Goal: Task Accomplishment & Management: Use online tool/utility

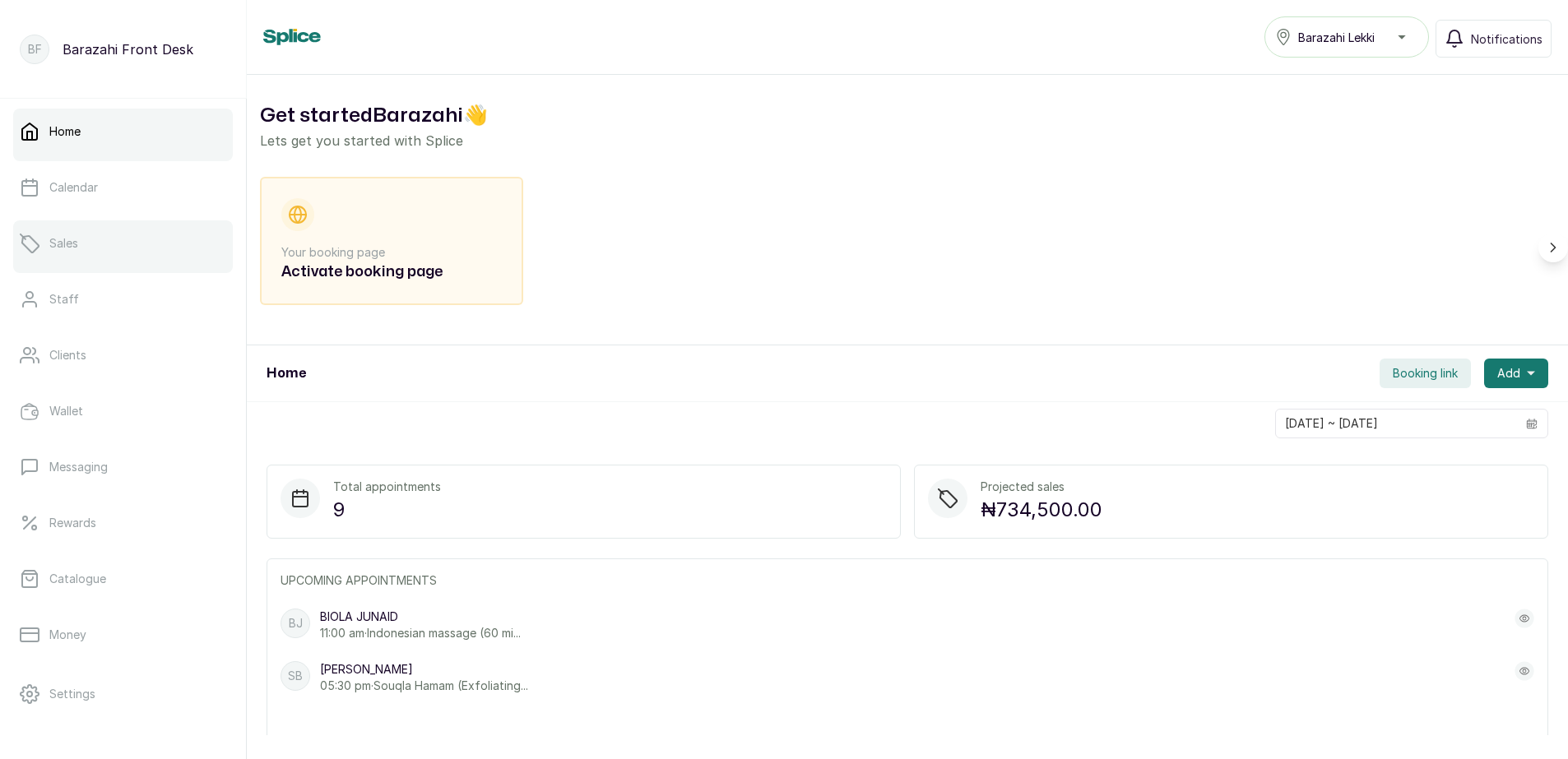
click at [60, 248] on p "Sales" at bounding box center [63, 243] width 28 height 16
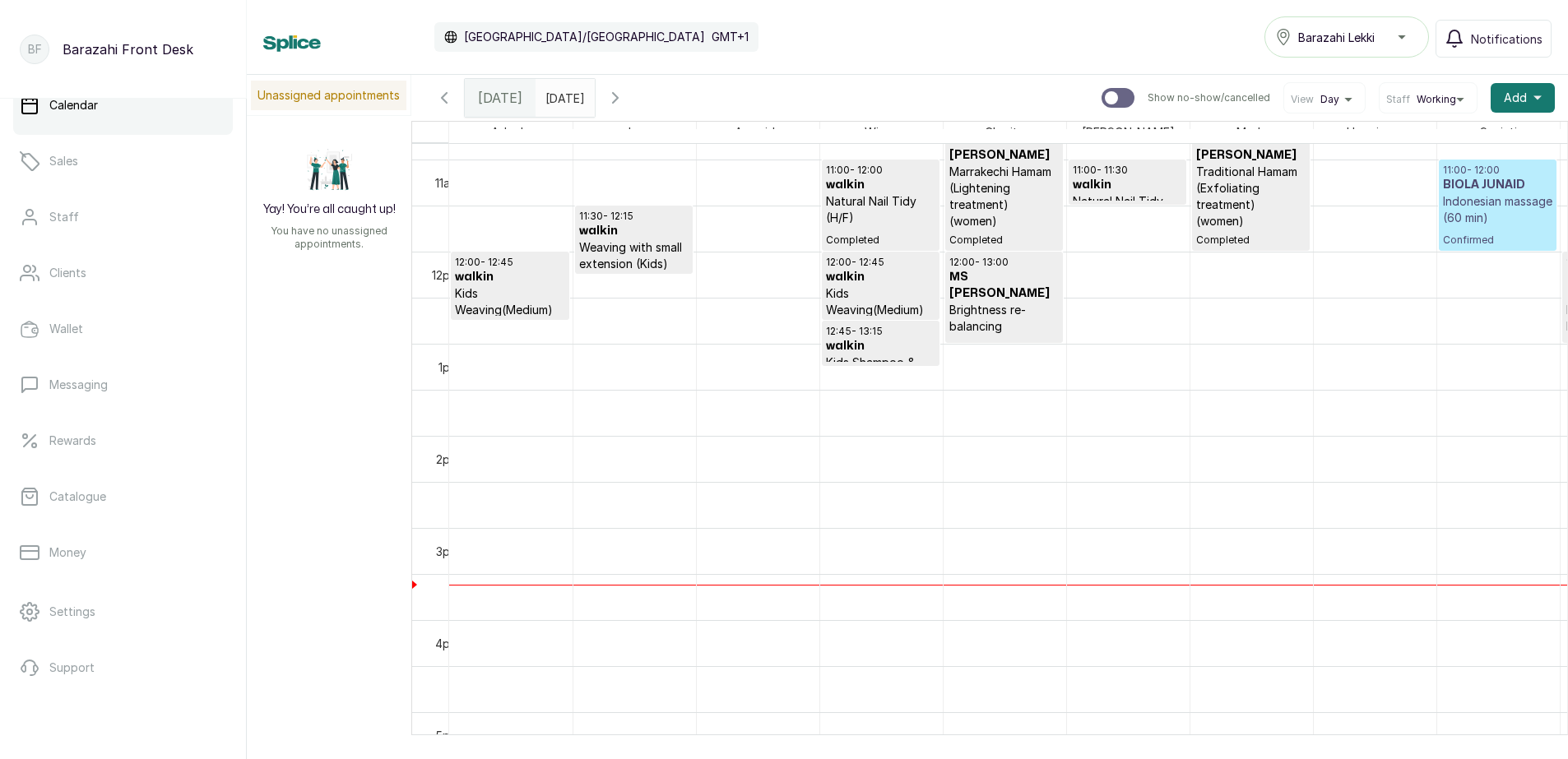
scroll to position [1047, 0]
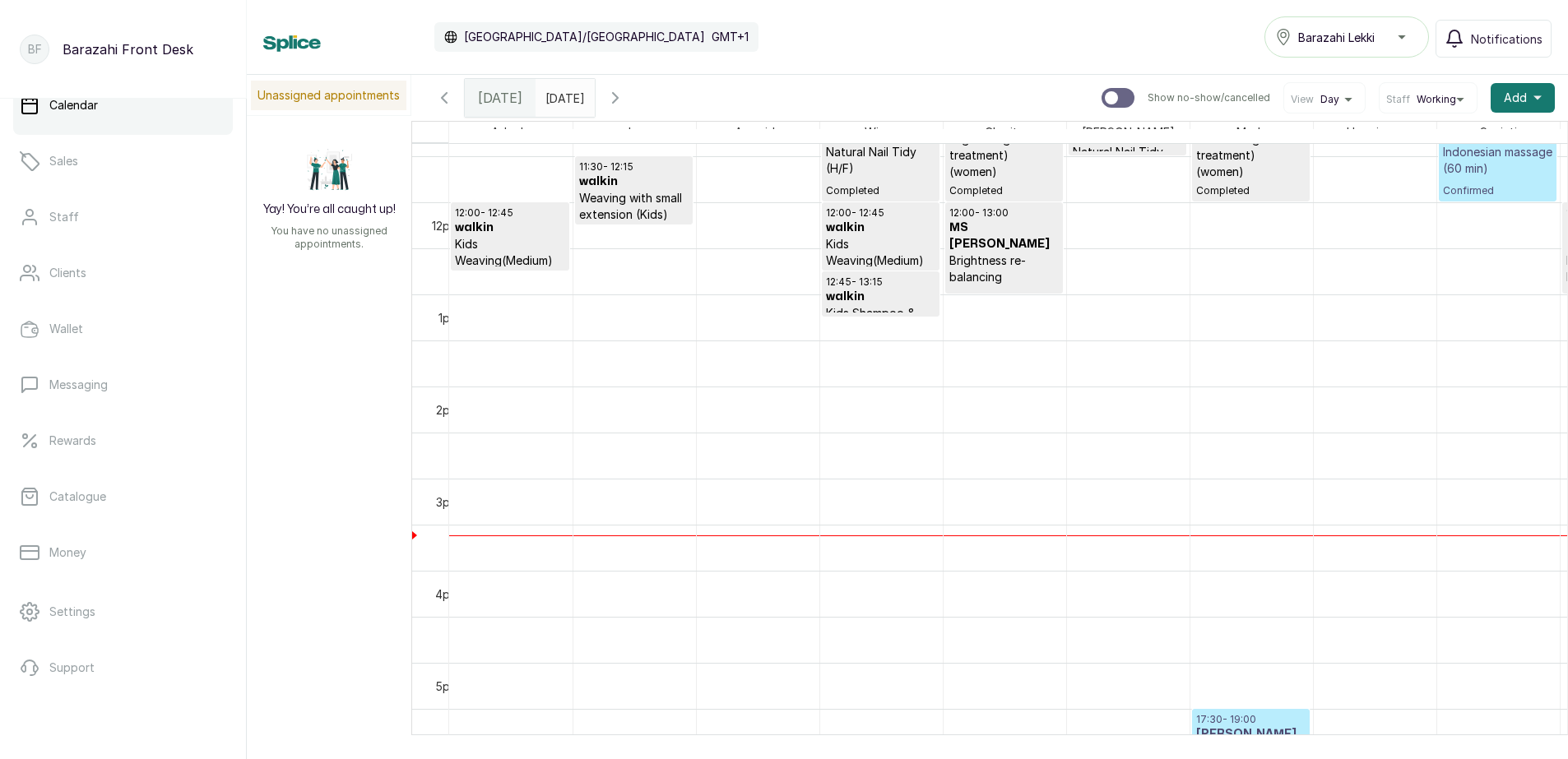
click at [506, 233] on h3 "walkin" at bounding box center [510, 227] width 110 height 16
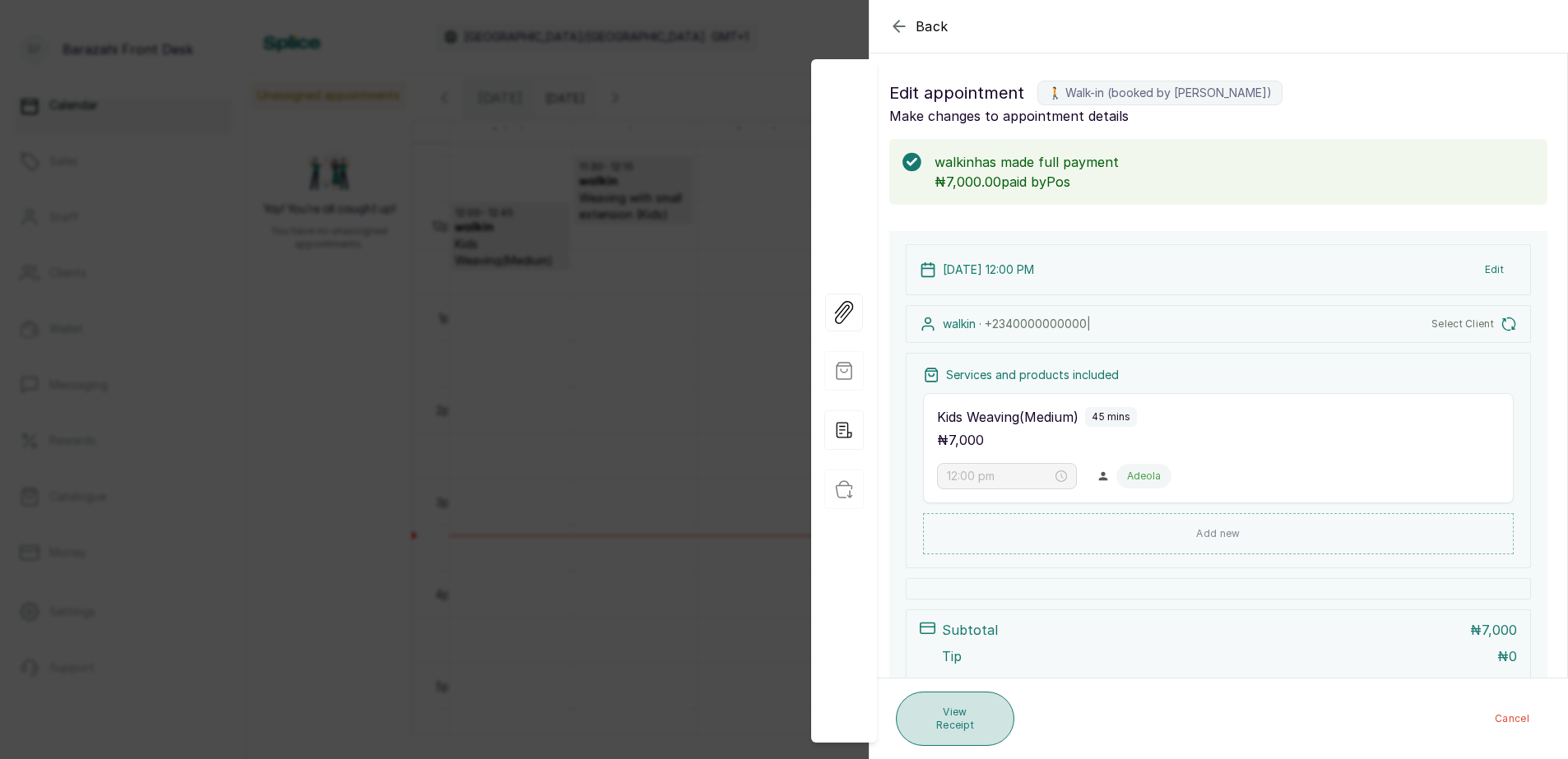
click at [966, 720] on button "View Receipt" at bounding box center [955, 719] width 119 height 54
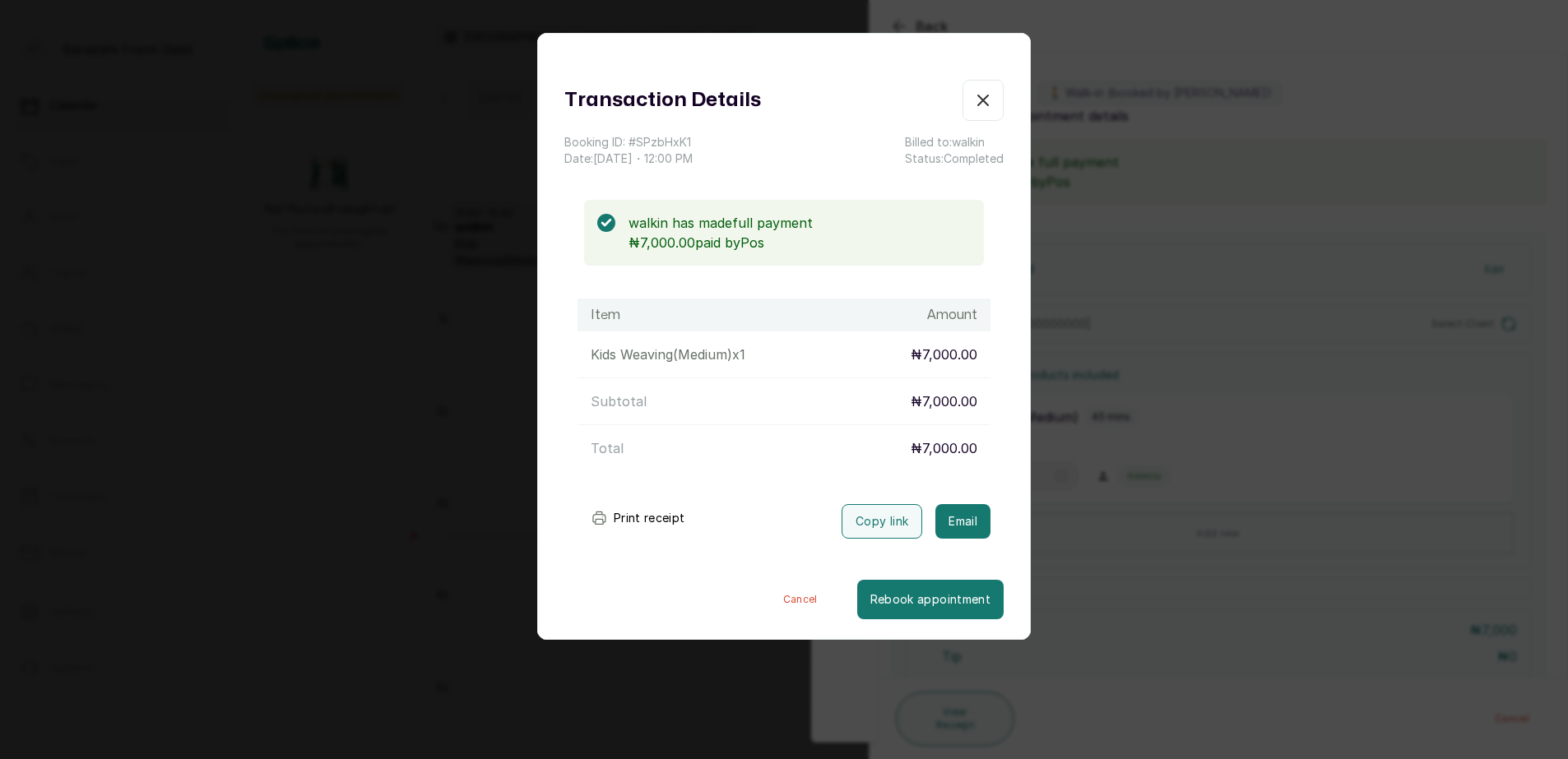
click at [647, 516] on button "Print receipt" at bounding box center [638, 518] width 121 height 33
click at [965, 89] on button "Show no-show/cancelled" at bounding box center [984, 101] width 41 height 41
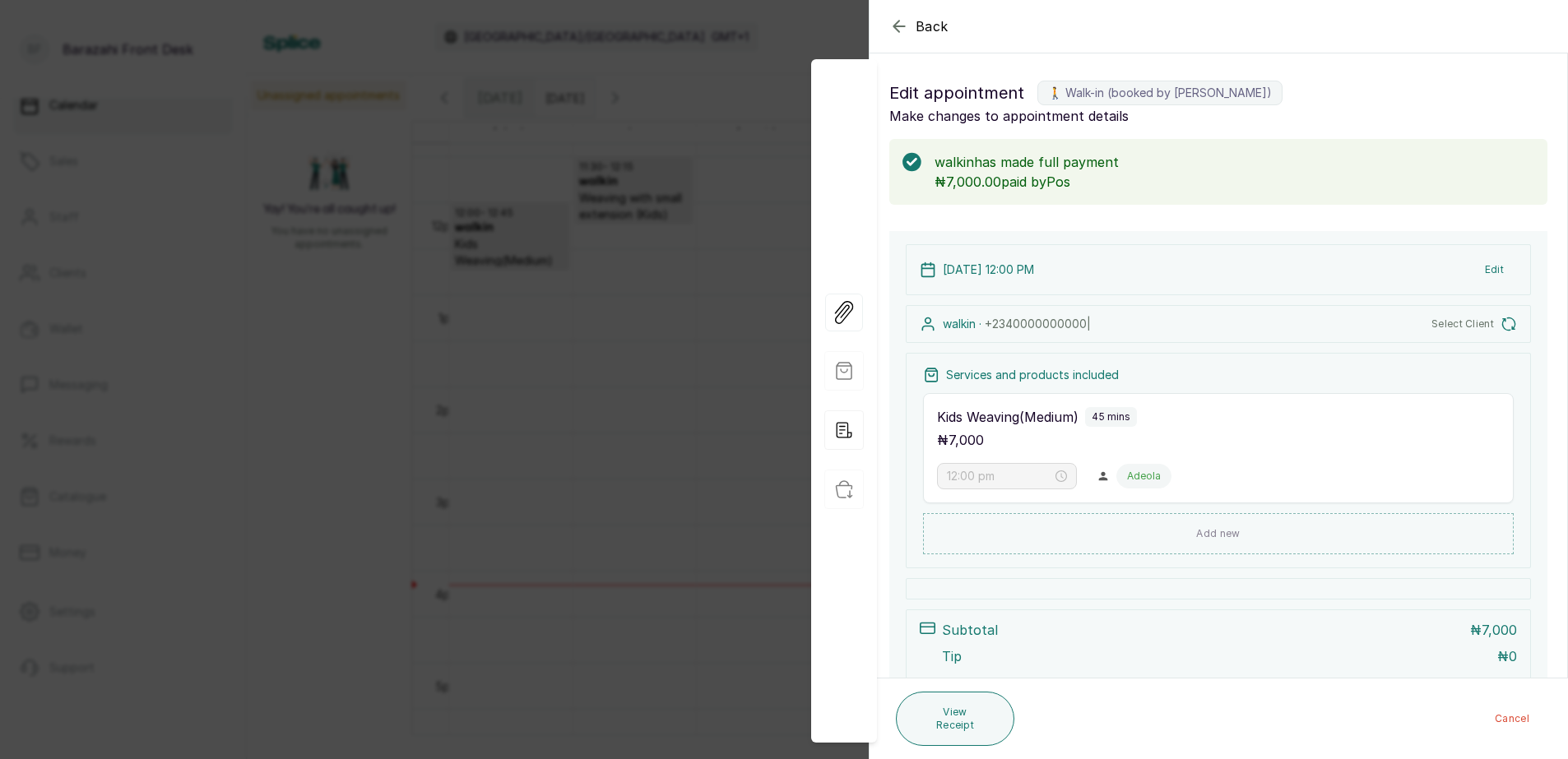
click at [905, 30] on icon "button" at bounding box center [899, 26] width 20 height 20
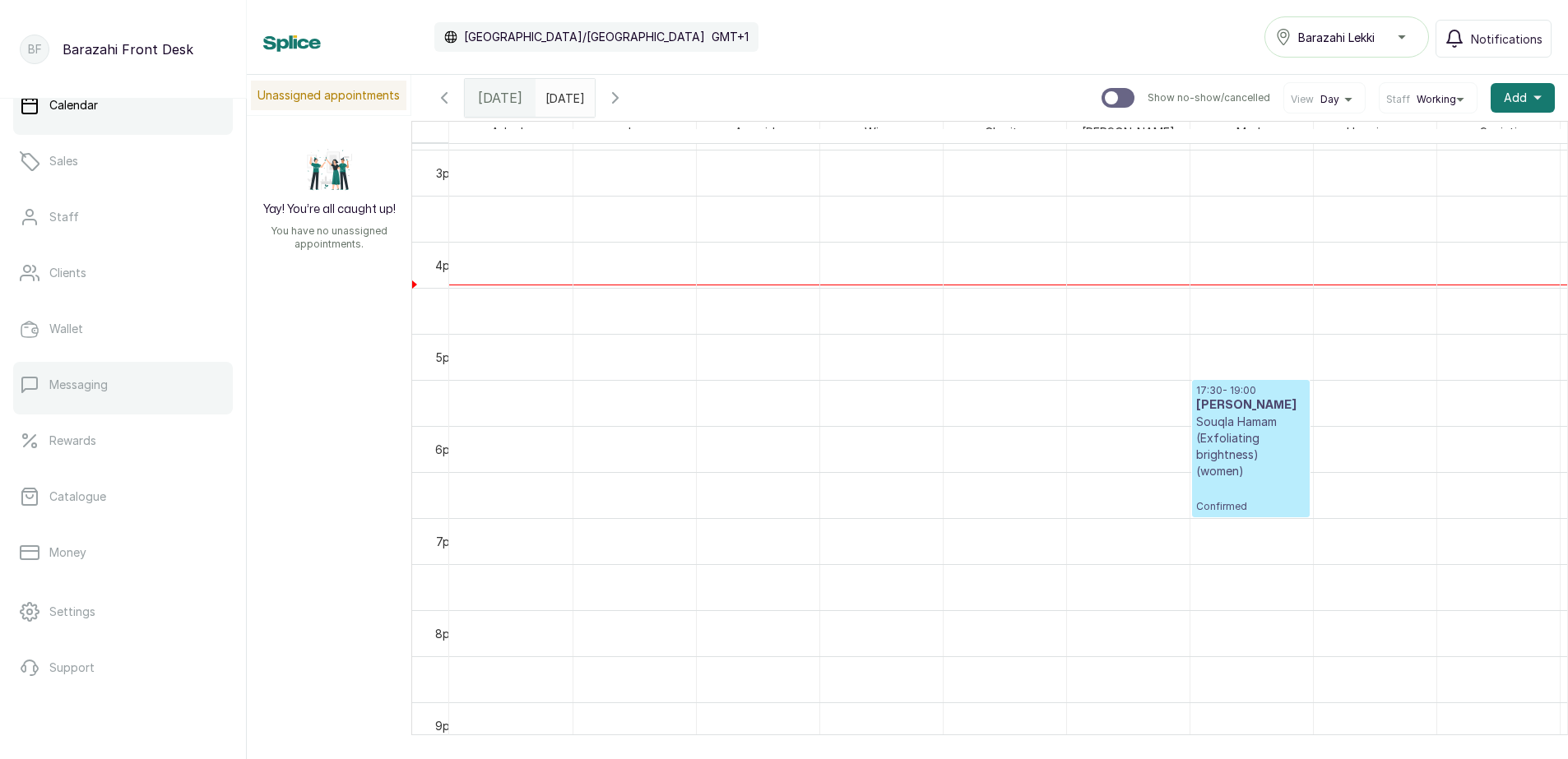
scroll to position [0, 0]
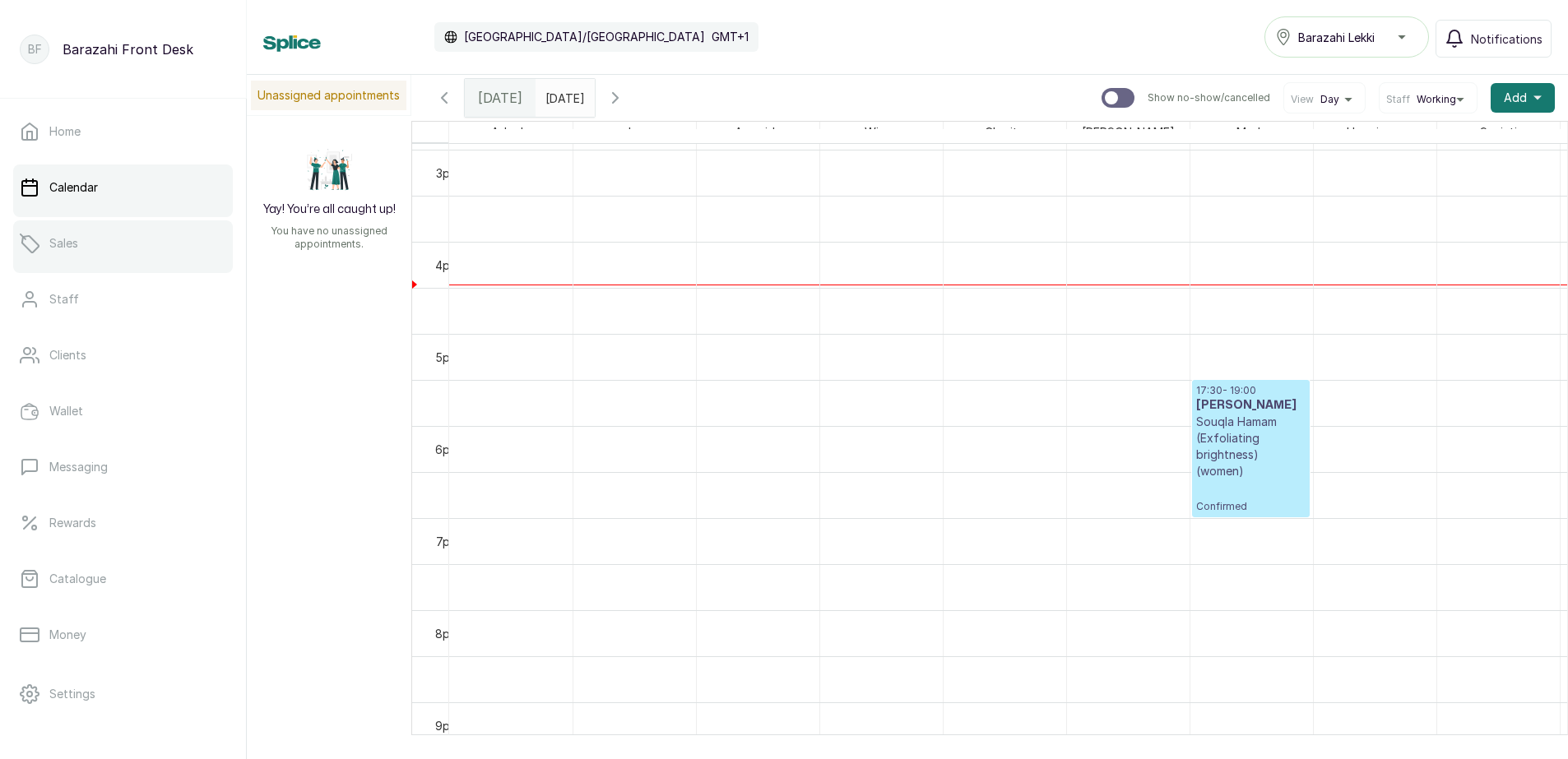
click at [175, 253] on link "Sales" at bounding box center [122, 244] width 219 height 46
